Goal: Task Accomplishment & Management: Manage account settings

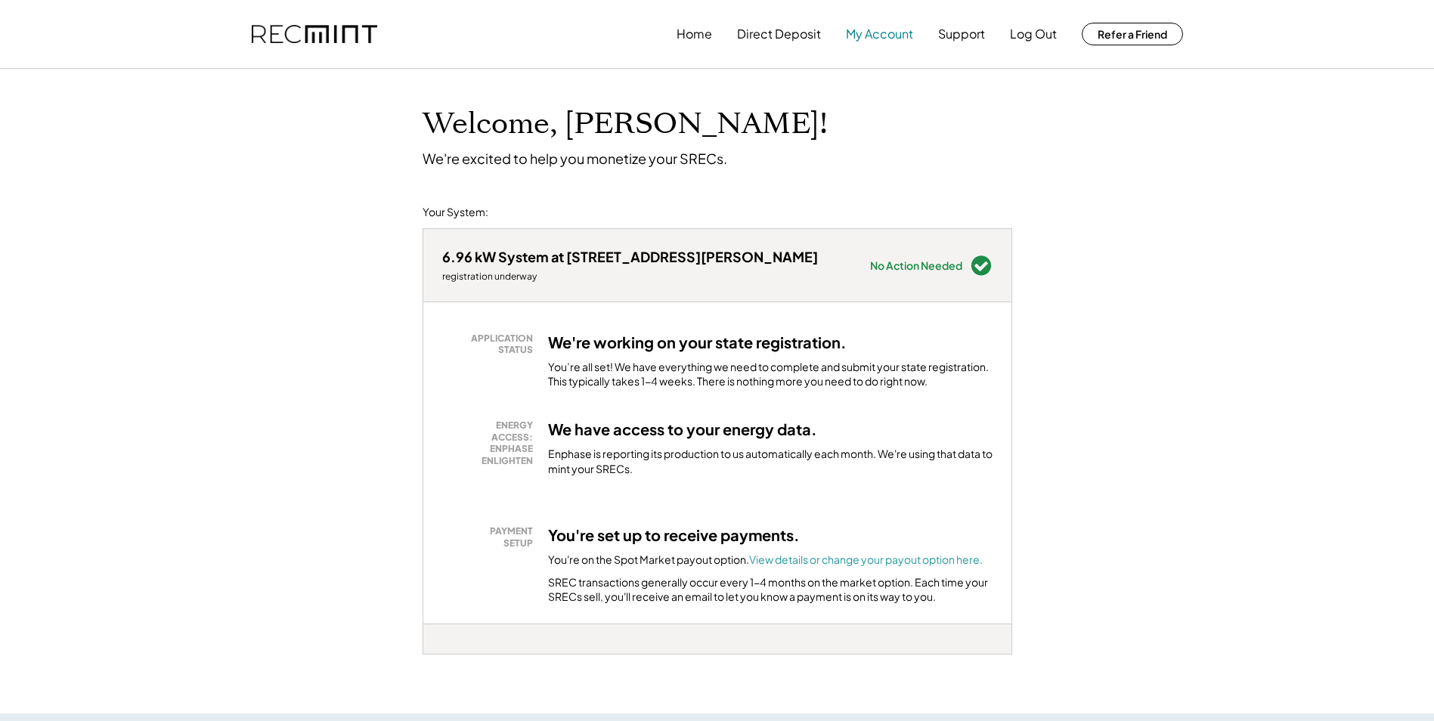
click at [875, 30] on button "My Account" at bounding box center [879, 34] width 67 height 30
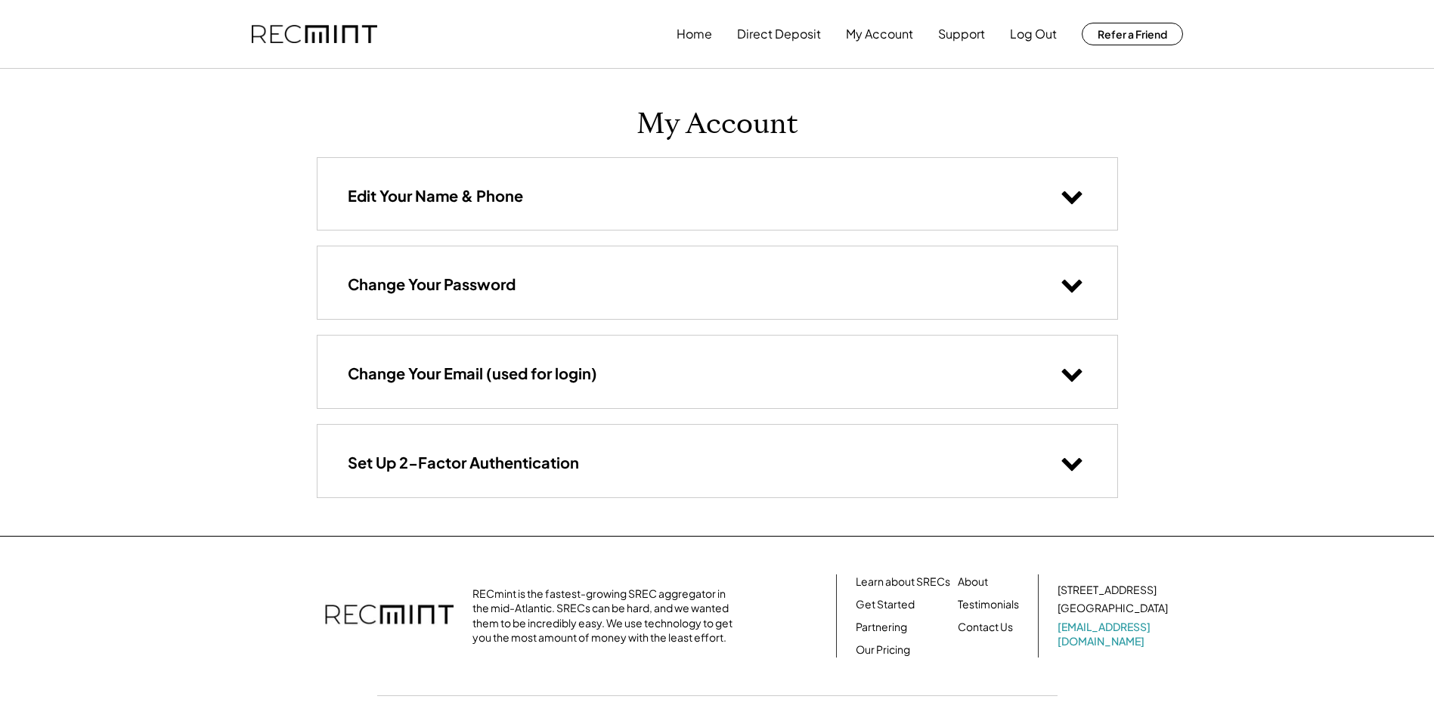
click at [1073, 462] on icon at bounding box center [1072, 462] width 23 height 23
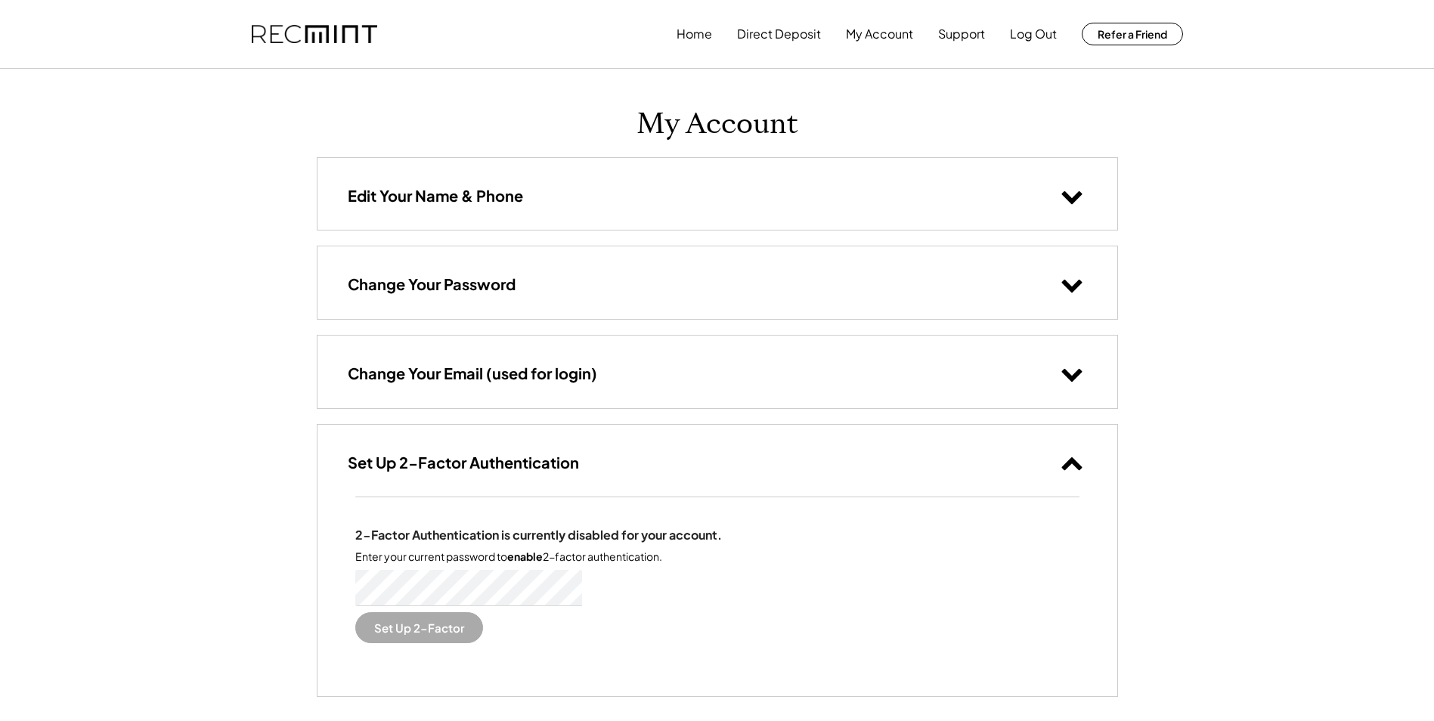
click at [1073, 462] on use at bounding box center [1071, 463] width 20 height 13
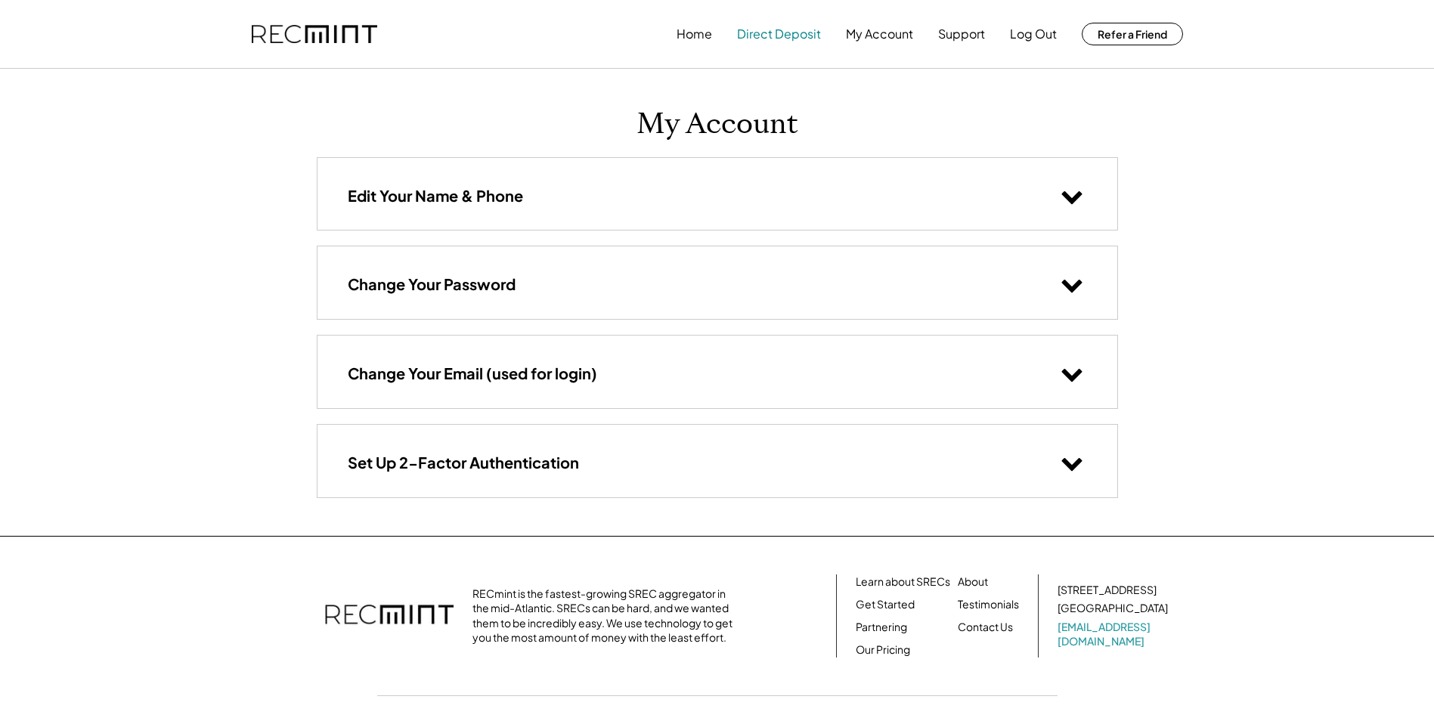
click at [744, 29] on button "Direct Deposit" at bounding box center [779, 34] width 84 height 30
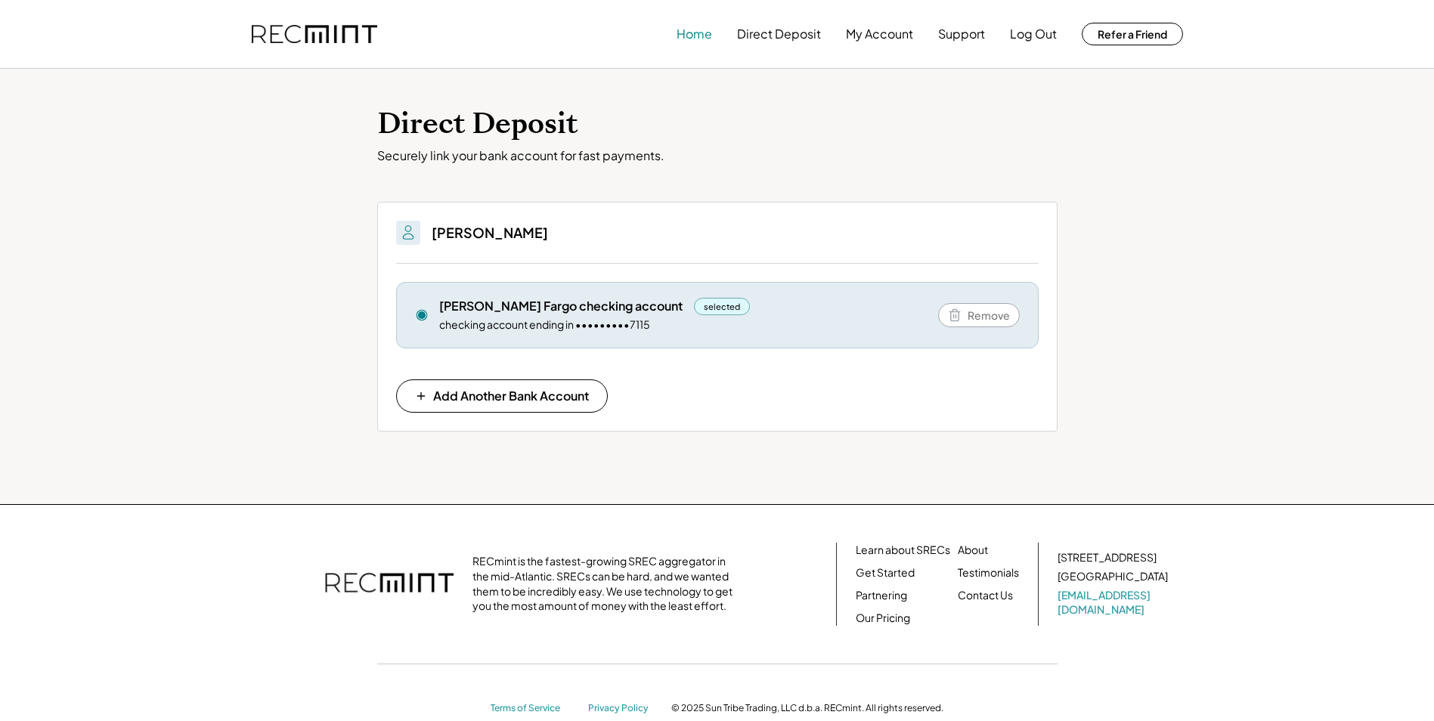
click at [695, 36] on button "Home" at bounding box center [695, 34] width 36 height 30
